Goal: Transaction & Acquisition: Book appointment/travel/reservation

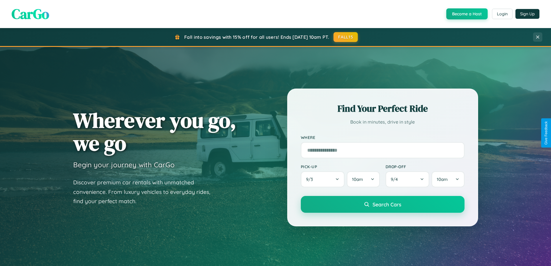
scroll to position [1113, 0]
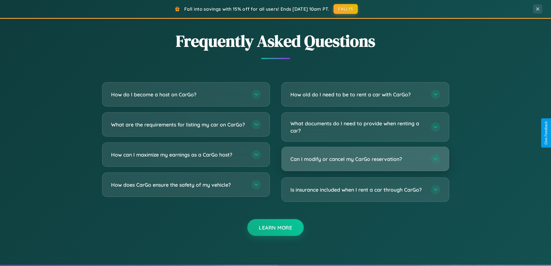
click at [365, 159] on h3 "Can I modify or cancel my CarGo reservation?" at bounding box center [358, 158] width 135 height 7
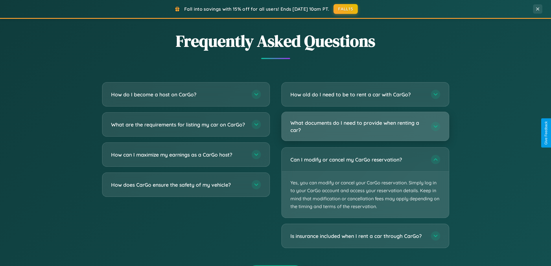
click at [365, 126] on h3 "What documents do I need to provide when renting a car?" at bounding box center [358, 126] width 135 height 14
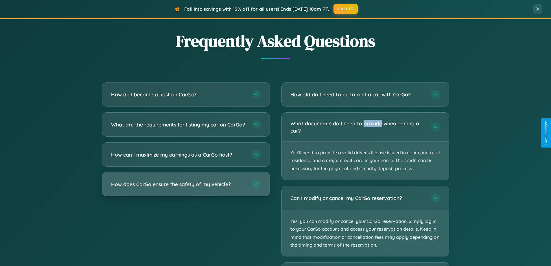
click at [186, 188] on h3 "How does CarGo ensure the safety of my vehicle?" at bounding box center [178, 184] width 135 height 7
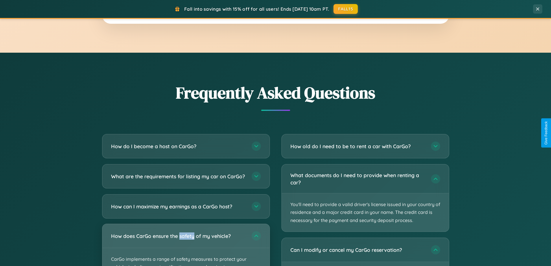
scroll to position [1030, 0]
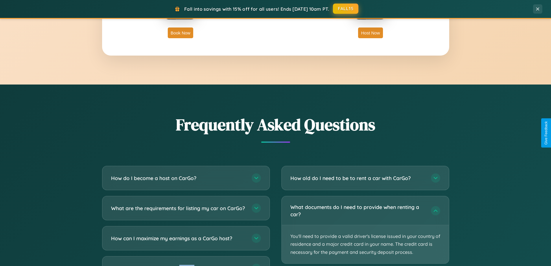
click at [346, 9] on button "FALL15" at bounding box center [345, 8] width 25 height 10
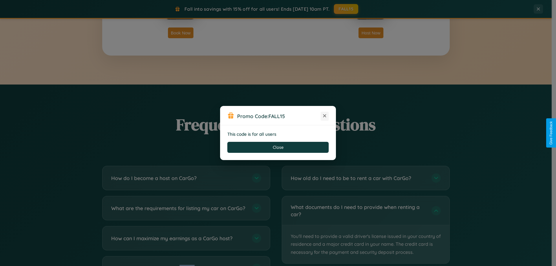
click at [324, 116] on icon at bounding box center [324, 116] width 6 height 6
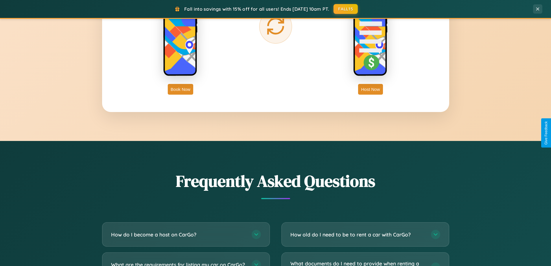
scroll to position [930, 0]
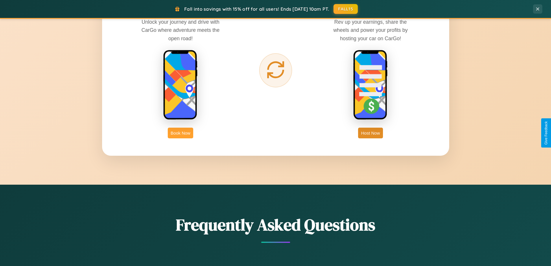
click at [181, 133] on button "Book Now" at bounding box center [180, 133] width 25 height 11
